Goal: Find contact information: Find contact information

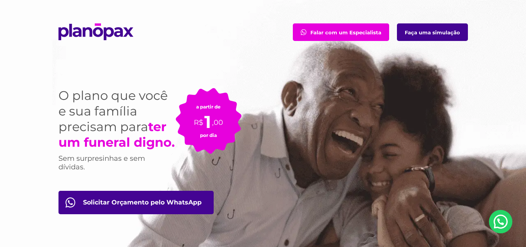
click at [325, 31] on link "Falar com um Especialista" at bounding box center [341, 32] width 96 height 18
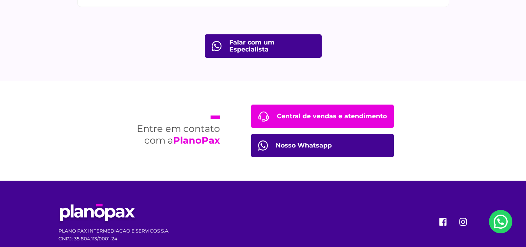
scroll to position [2880, 0]
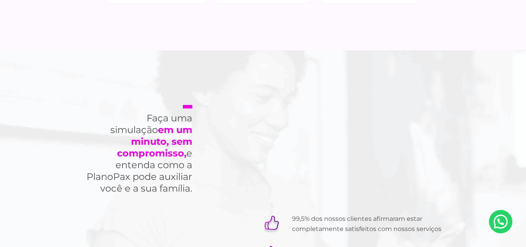
scroll to position [2249, 0]
